Goal: Task Accomplishment & Management: Complete application form

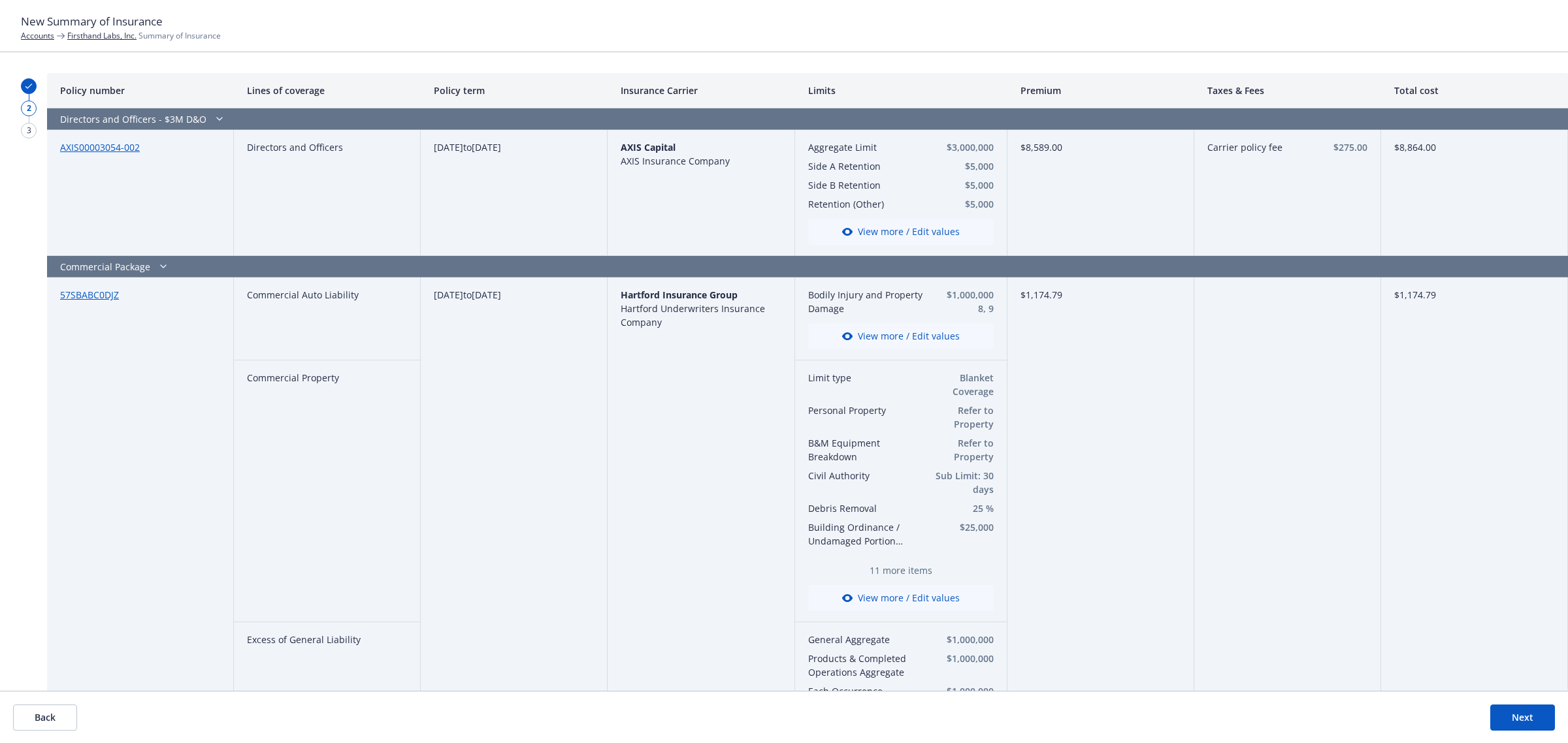
scroll to position [965, 0]
